Goal: Transaction & Acquisition: Subscribe to service/newsletter

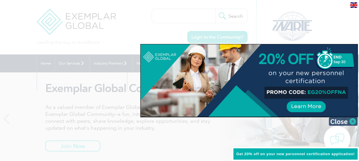
click at [333, 120] on img at bounding box center [343, 121] width 29 height 9
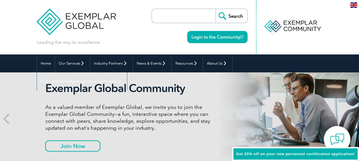
click at [62, 154] on div "Exemplar Global Community As a valued member of Exemplar Global, we invite you …" at bounding box center [133, 118] width 177 height 74
click at [46, 151] on link "Join Now" at bounding box center [66, 145] width 43 height 11
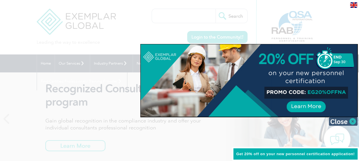
click at [348, 119] on img at bounding box center [343, 121] width 29 height 9
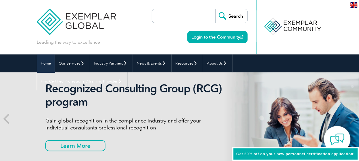
click at [37, 63] on link "Home" at bounding box center [46, 63] width 18 height 18
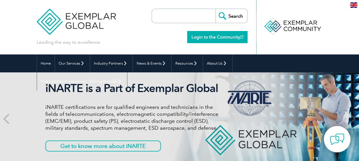
click at [221, 38] on link "Login to the Community" at bounding box center [217, 37] width 60 height 12
